Goal: Transaction & Acquisition: Subscribe to service/newsletter

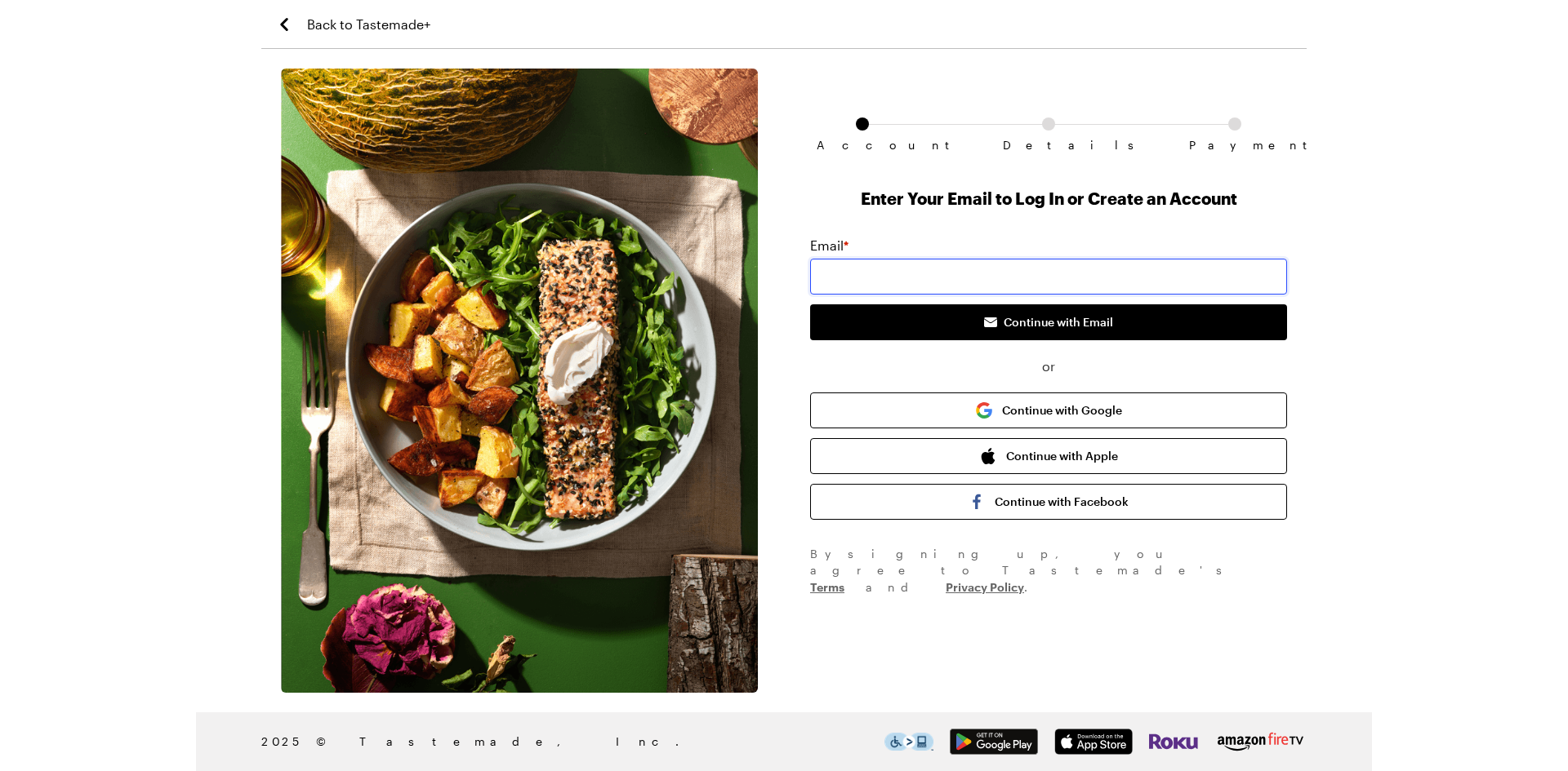
click at [844, 278] on input "email" at bounding box center [1048, 277] width 477 height 36
type input "[EMAIL_ADDRESS][DOMAIN_NAME]"
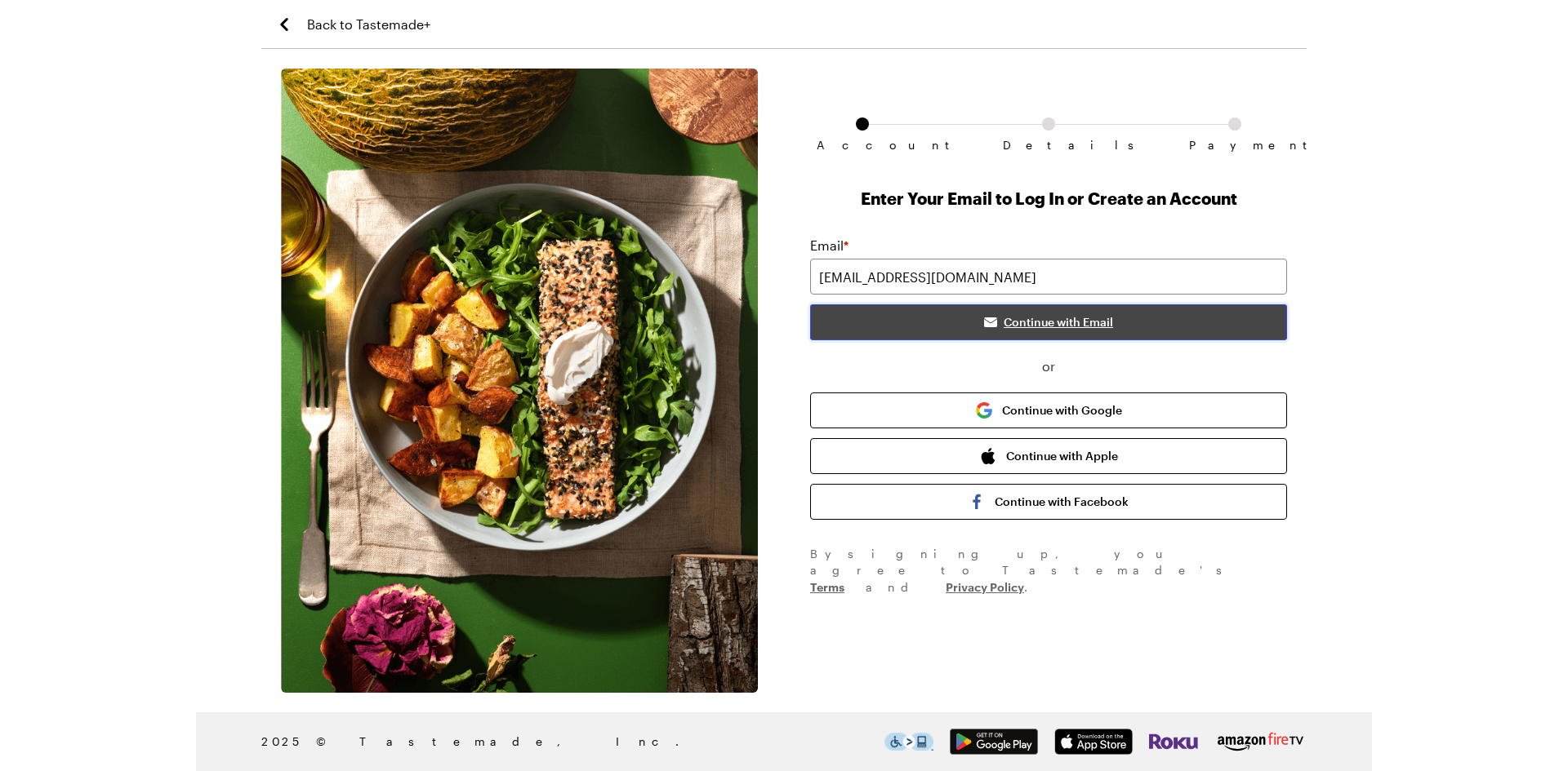
click at [1035, 320] on span "Continue with Email" at bounding box center [1058, 322] width 109 height 16
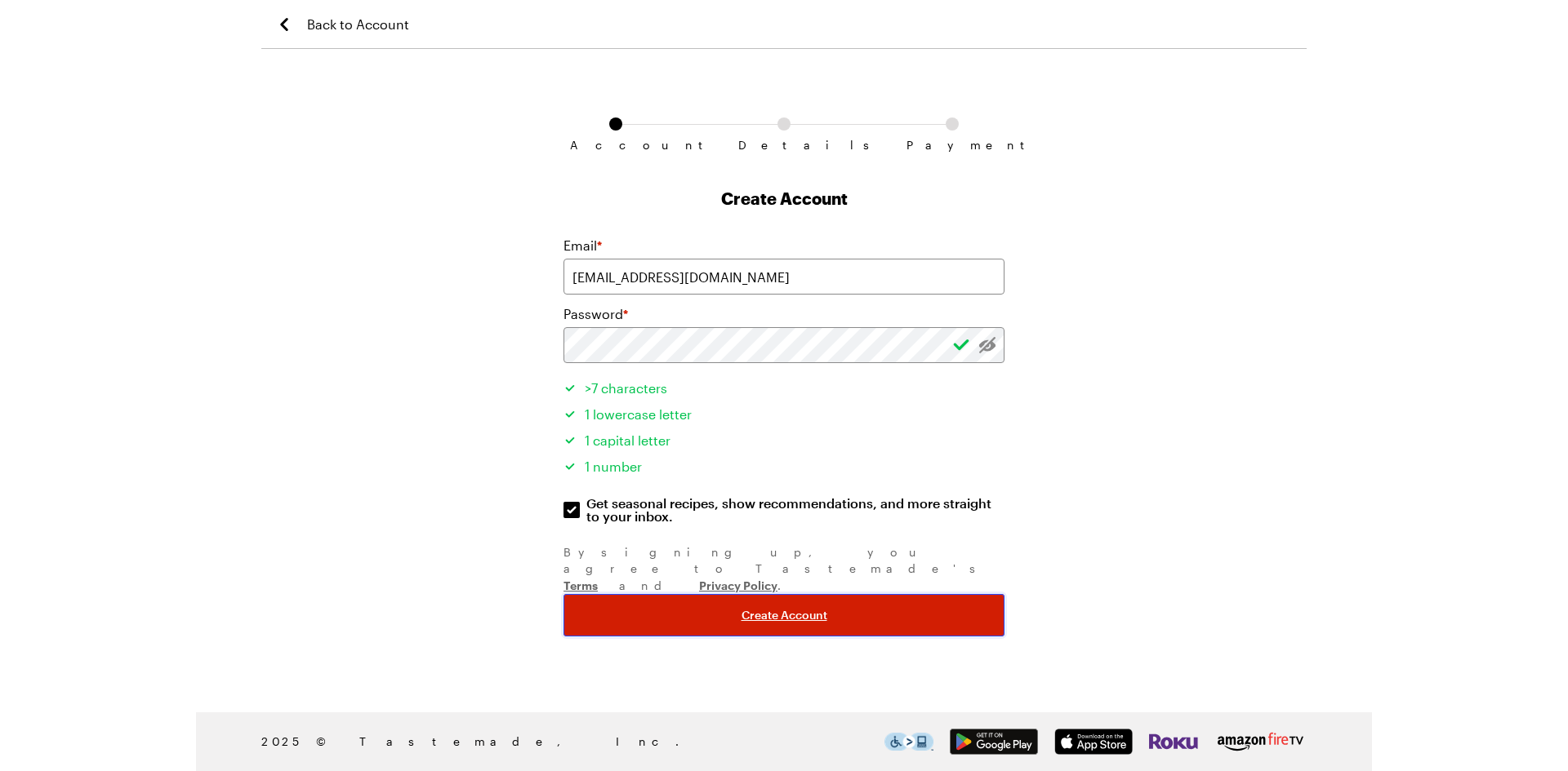
click at [782, 608] on span "Create Account" at bounding box center [784, 616] width 85 height 16
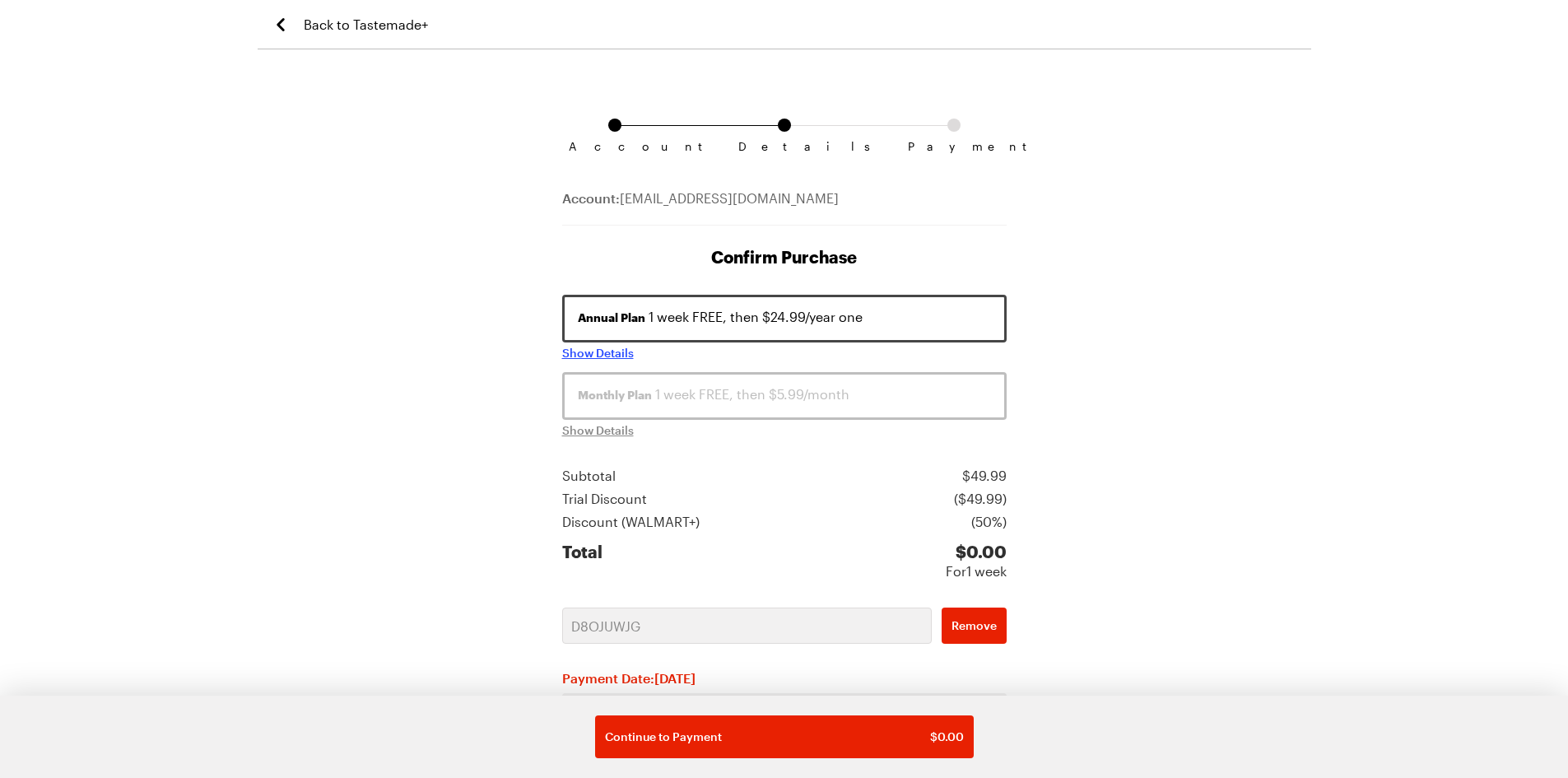
click at [614, 354] on span "Show Details" at bounding box center [598, 354] width 71 height 16
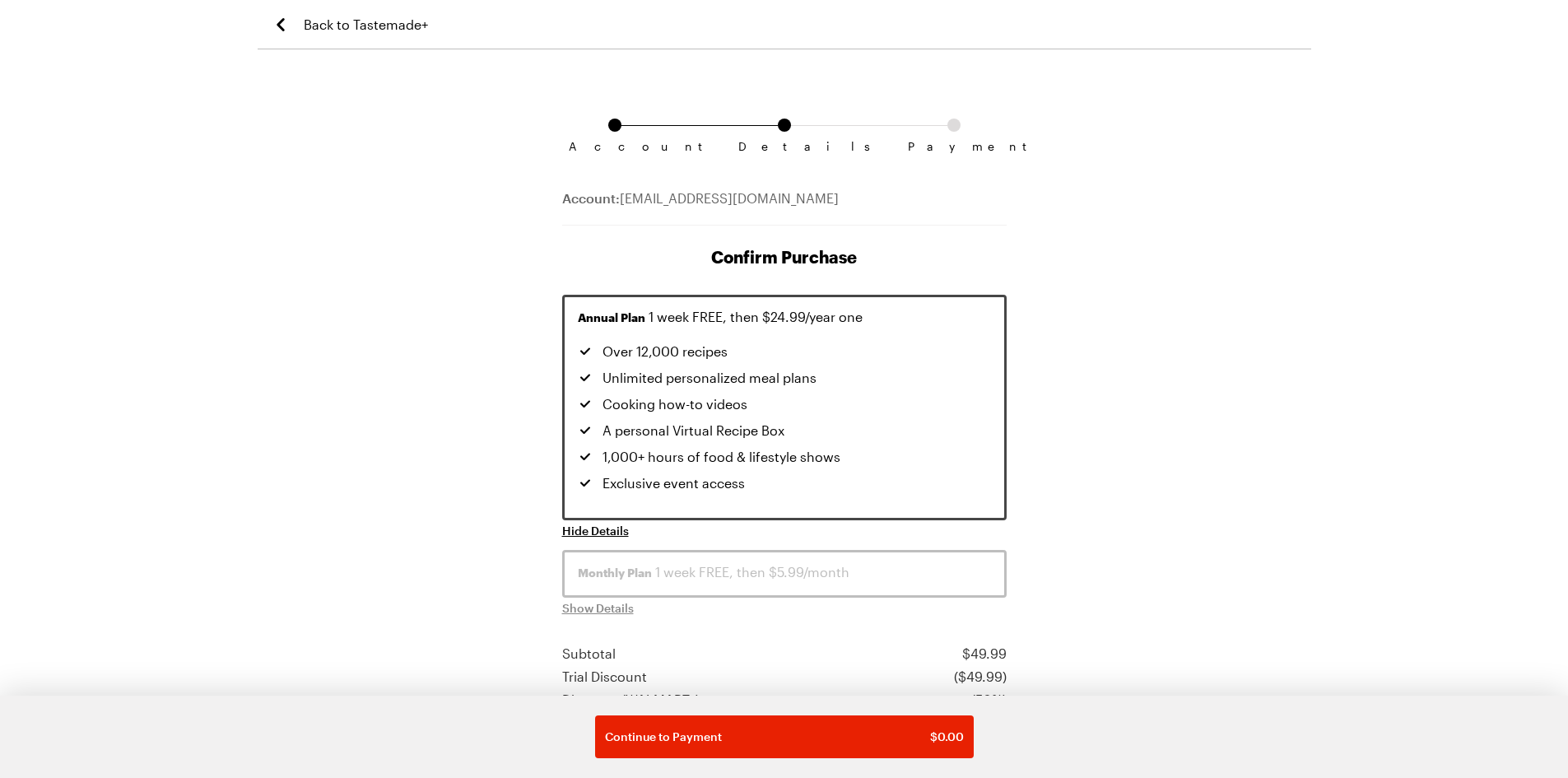
click at [1117, 409] on div "Account Details Payment Account: [EMAIL_ADDRESS][DOMAIN_NAME] Confirm Purchase …" at bounding box center [784, 687] width 1053 height 1238
